Goal: Transaction & Acquisition: Purchase product/service

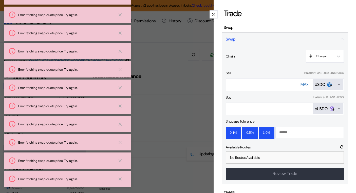
select select "*"
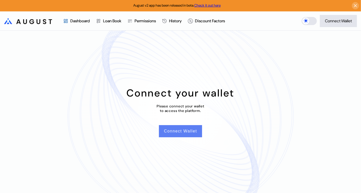
click at [194, 131] on button "Connect Wallet" at bounding box center [180, 131] width 43 height 12
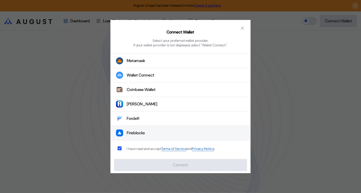
click at [149, 132] on button "Fireblocks" at bounding box center [180, 133] width 140 height 14
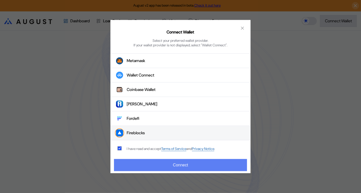
click at [162, 162] on button "Connect" at bounding box center [180, 165] width 133 height 12
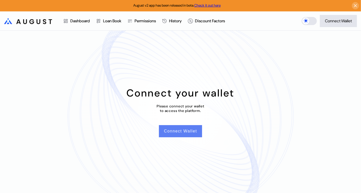
click at [183, 133] on button "Connect Wallet" at bounding box center [180, 131] width 43 height 12
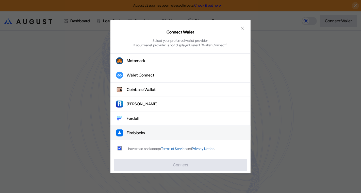
click at [157, 132] on button "Fireblocks" at bounding box center [180, 133] width 140 height 14
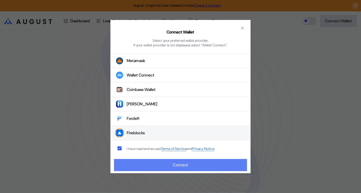
click at [173, 161] on button "Connect" at bounding box center [180, 165] width 133 height 12
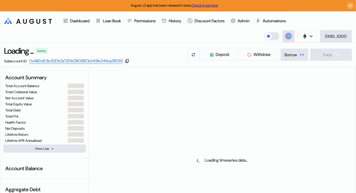
click at [356, 46] on div "Loading ... Active Subaccount ID: 0xA6DdC6c82Db7a72Db0B05BCb349fe24fea21fD93 De…" at bounding box center [178, 55] width 356 height 24
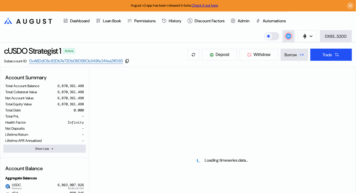
select select "*"
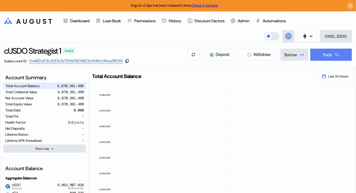
click at [349, 56] on button "Trade" at bounding box center [332, 55] width 42 height 12
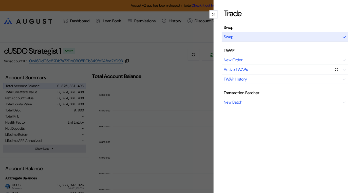
click at [243, 37] on div "Swap" at bounding box center [285, 37] width 126 height 10
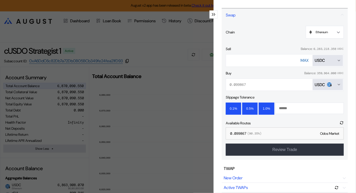
scroll to position [22, 0]
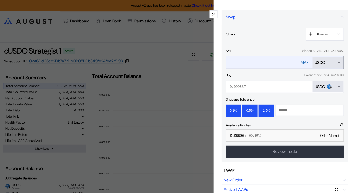
click at [332, 63] on div "USDC" at bounding box center [328, 62] width 26 height 5
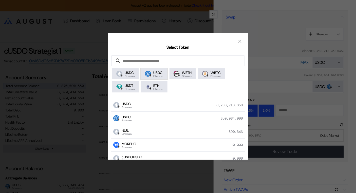
click at [160, 76] on span "Ethereum" at bounding box center [159, 76] width 10 height 3
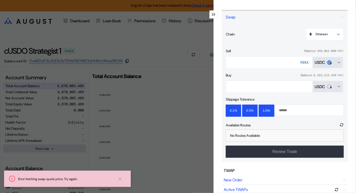
click at [337, 86] on icon "Open menu for selecting token for payment" at bounding box center [339, 87] width 4 height 4
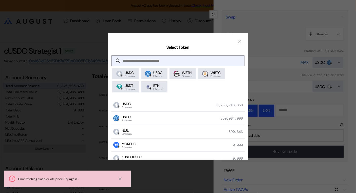
click at [183, 57] on input "modal" at bounding box center [174, 61] width 125 height 10
type input "*"
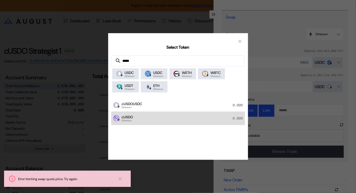
type input "*****"
click at [141, 121] on div "cUSDO Ethereum 0.000" at bounding box center [178, 118] width 134 height 13
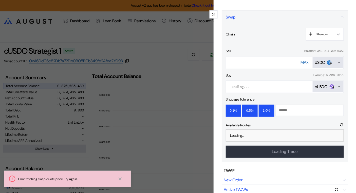
click at [305, 97] on div "Slippage Tolerance 0.1% 0.5% 1.0%" at bounding box center [285, 107] width 118 height 20
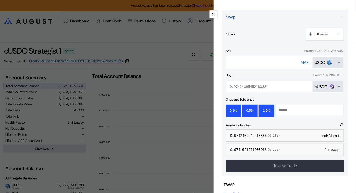
click at [212, 17] on div "modal" at bounding box center [214, 14] width 8 height 8
